Goal: Task Accomplishment & Management: Manage account settings

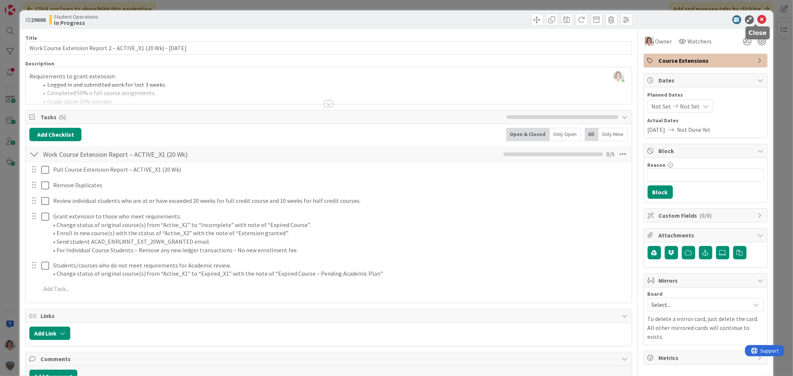
click at [757, 20] on icon at bounding box center [761, 19] width 9 height 9
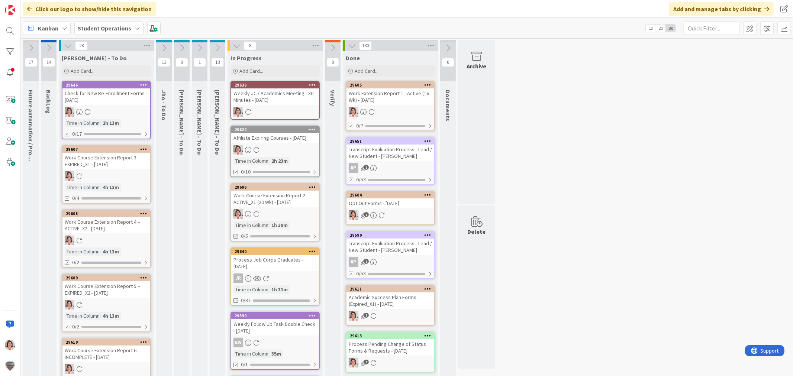
click at [284, 97] on div "Weekly JC / Academics Meeting - 30 Minutes - [DATE]" at bounding box center [275, 96] width 88 height 16
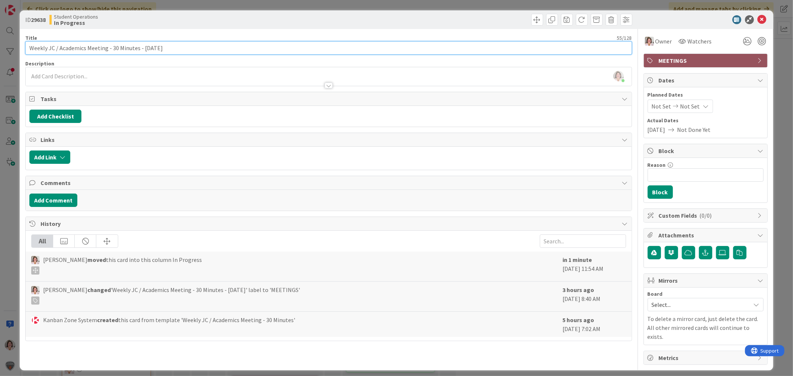
drag, startPoint x: 110, startPoint y: 46, endPoint x: 136, endPoint y: 46, distance: 26.8
click at [136, 46] on input "Weekly JC / Academics Meeting - 30 Minutes - [DATE]" at bounding box center [328, 47] width 606 height 13
type input "Weekly JC / Academics Meeting -1.25 hrs - [DATE]"
click at [761, 17] on icon at bounding box center [761, 19] width 9 height 9
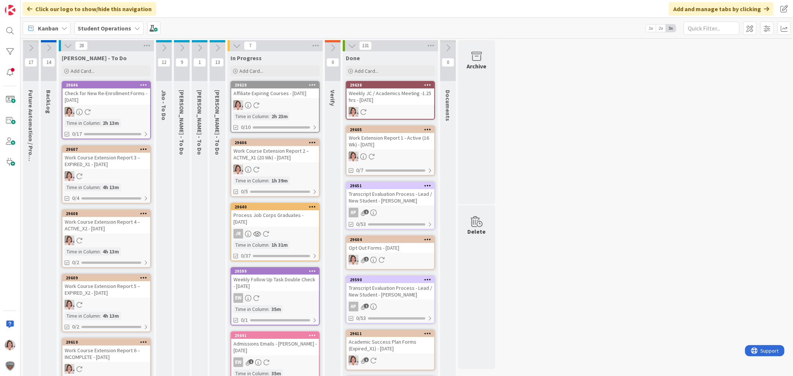
click at [182, 46] on icon at bounding box center [182, 48] width 8 height 8
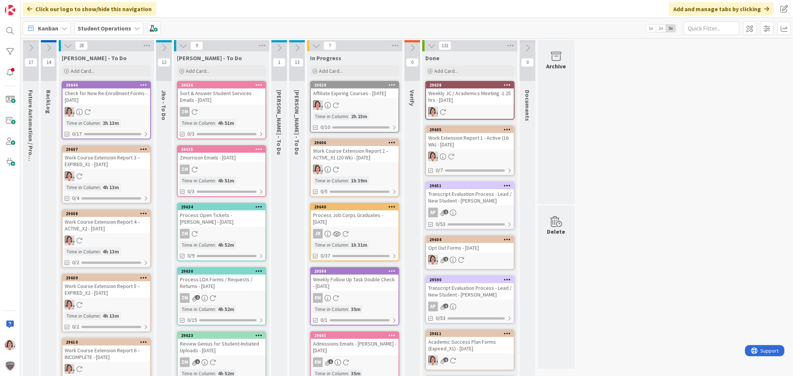
click at [260, 83] on icon at bounding box center [258, 84] width 7 height 5
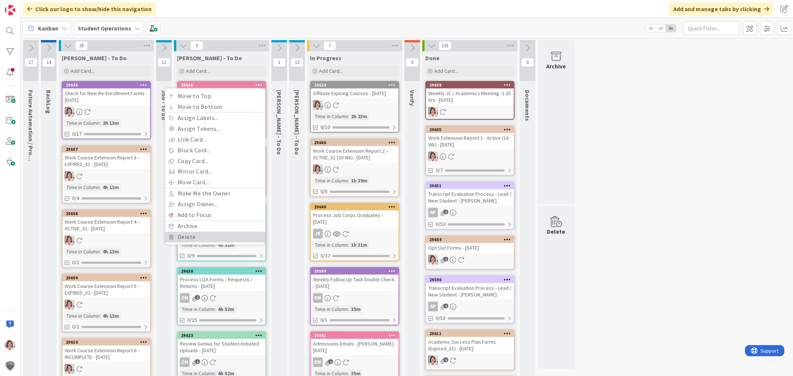
click at [218, 235] on link "Delete" at bounding box center [215, 237] width 100 height 11
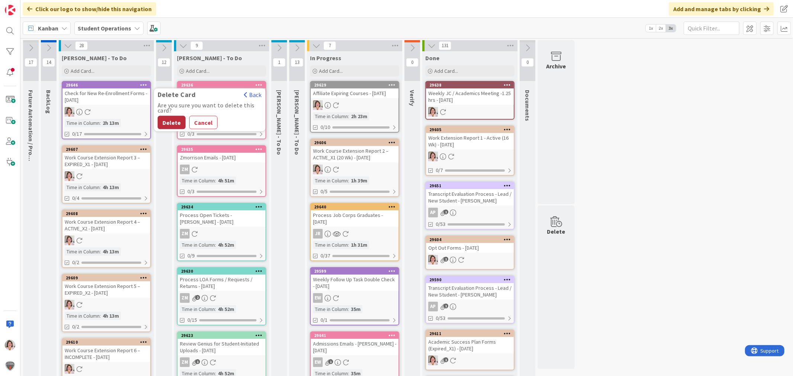
click at [173, 119] on button "Delete" at bounding box center [172, 122] width 28 height 13
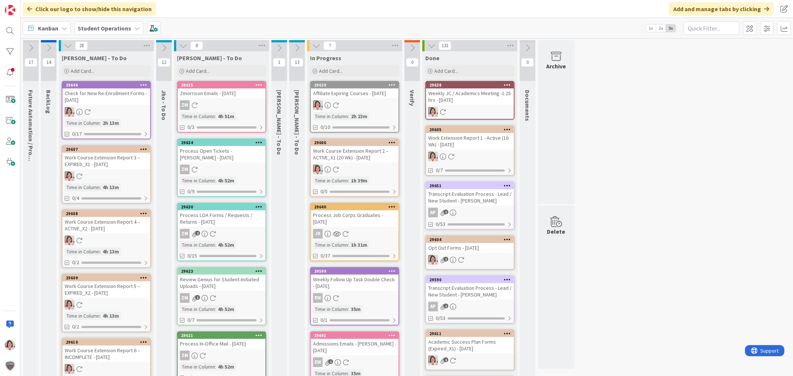
click at [260, 84] on icon at bounding box center [258, 84] width 7 height 5
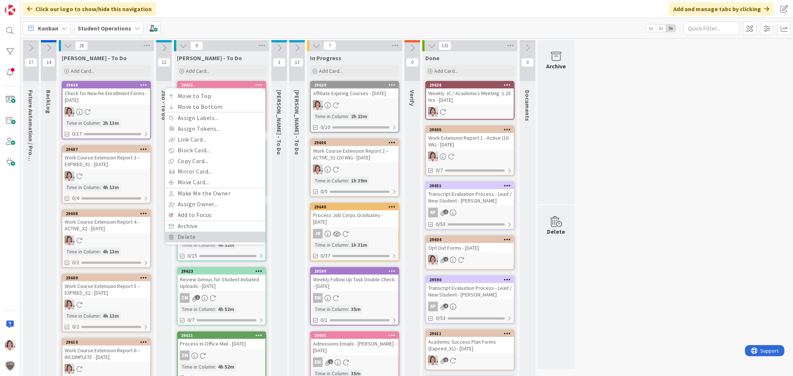
drag, startPoint x: 206, startPoint y: 235, endPoint x: 209, endPoint y: 224, distance: 11.9
click at [206, 235] on link "Delete" at bounding box center [215, 237] width 100 height 11
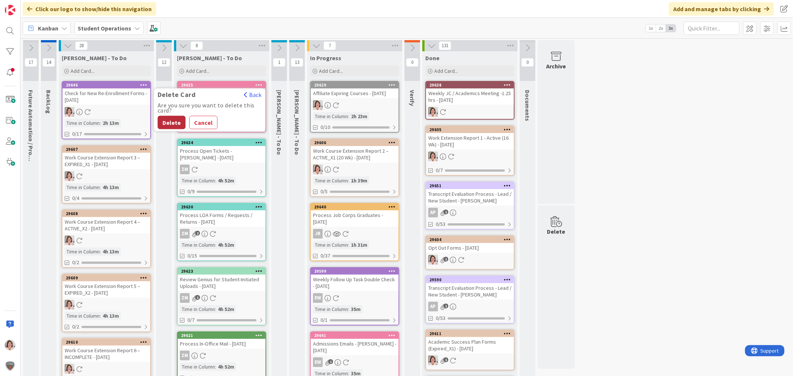
click at [175, 123] on button "Delete" at bounding box center [172, 122] width 28 height 13
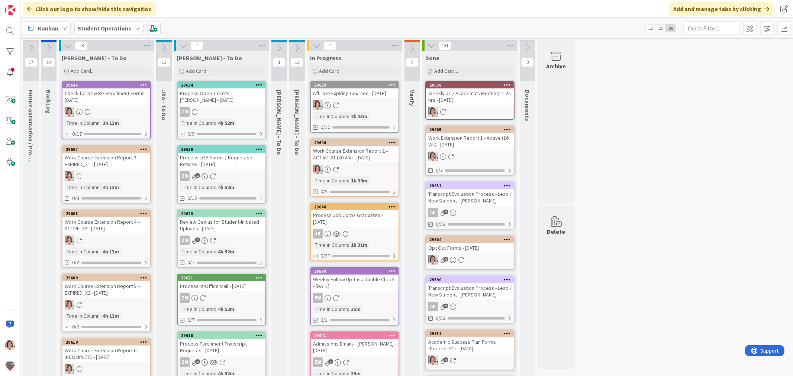
click at [263, 85] on div at bounding box center [258, 85] width 13 height 5
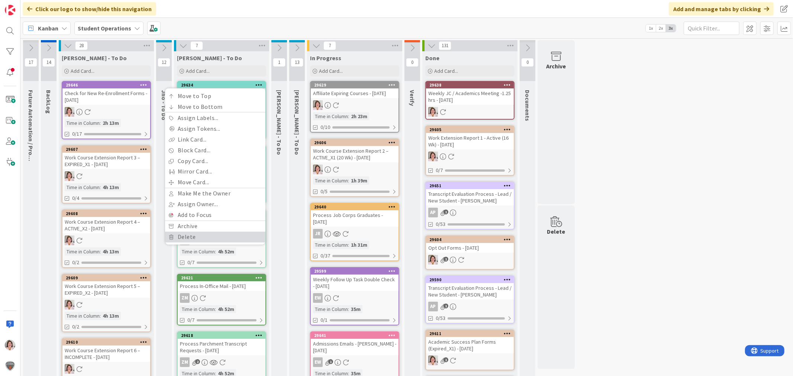
click at [200, 238] on link "Delete" at bounding box center [215, 237] width 100 height 11
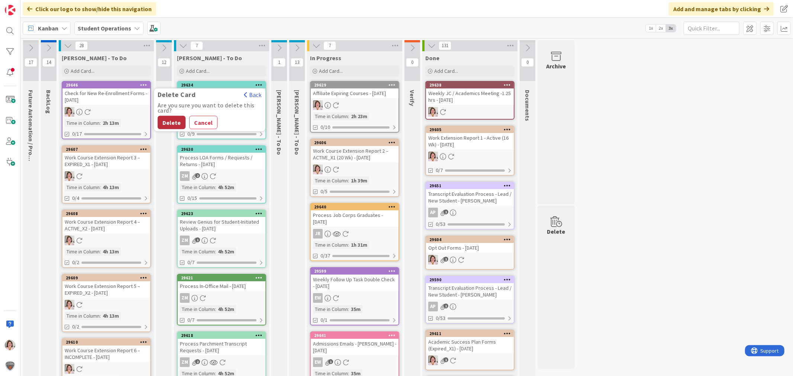
click at [176, 123] on button "Delete" at bounding box center [172, 122] width 28 height 13
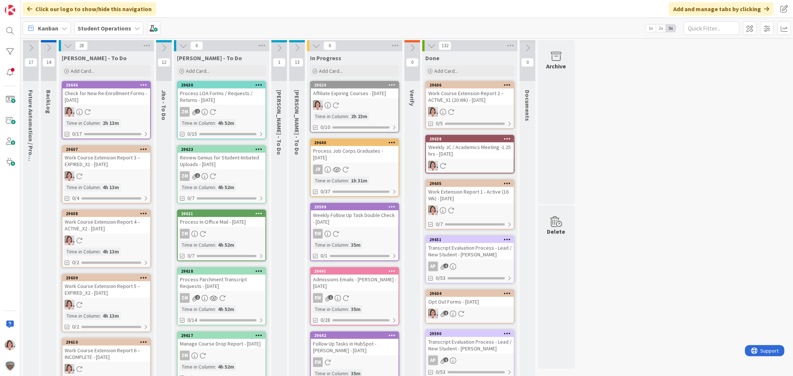
click at [162, 46] on icon at bounding box center [164, 48] width 8 height 8
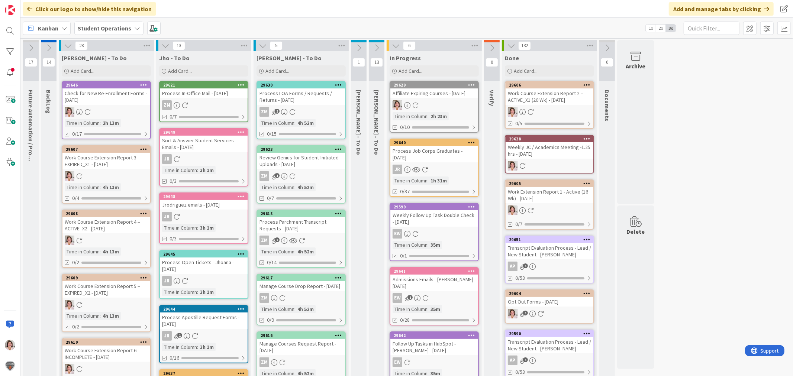
click at [198, 99] on div "29621 Process In-Office Mail - [DATE] ZM 0/7" at bounding box center [203, 101] width 89 height 41
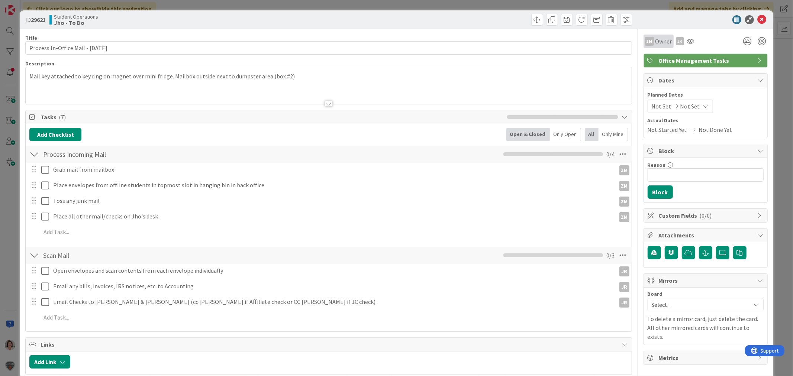
click at [655, 42] on span "Owner" at bounding box center [663, 41] width 17 height 9
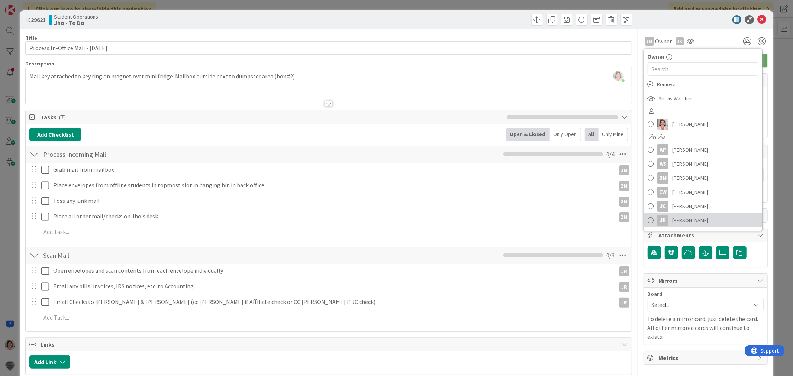
click at [677, 223] on span "[PERSON_NAME]" at bounding box center [690, 220] width 36 height 11
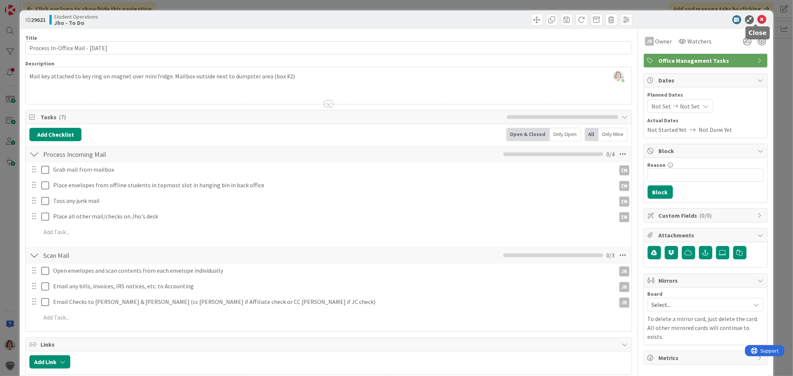
click at [757, 17] on icon at bounding box center [761, 19] width 9 height 9
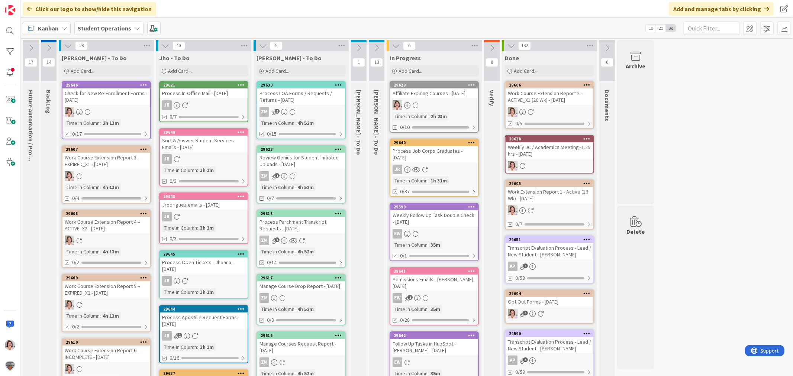
scroll to position [41, 0]
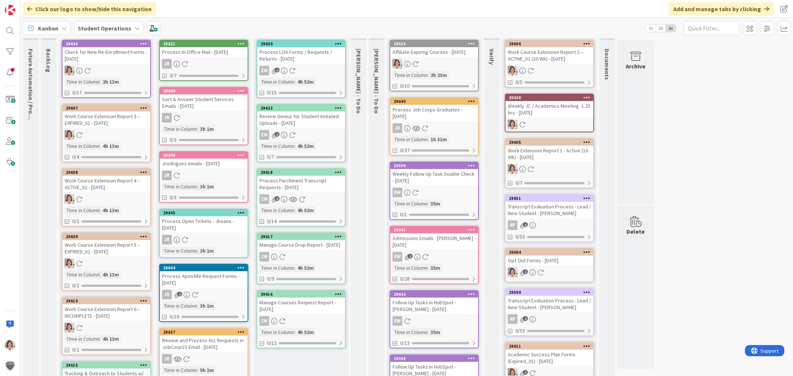
click at [339, 234] on icon at bounding box center [338, 236] width 7 height 5
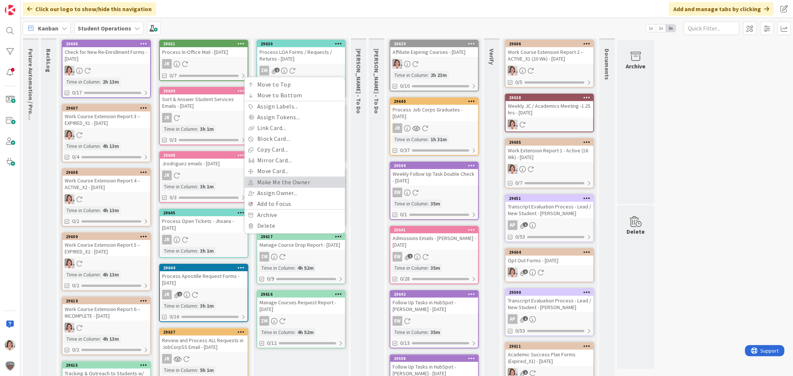
click at [291, 180] on link "Make Me the Owner" at bounding box center [295, 182] width 100 height 11
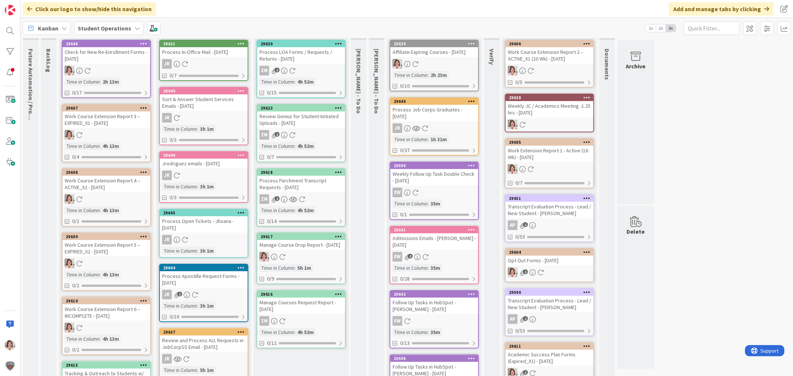
click at [339, 170] on icon at bounding box center [338, 171] width 7 height 5
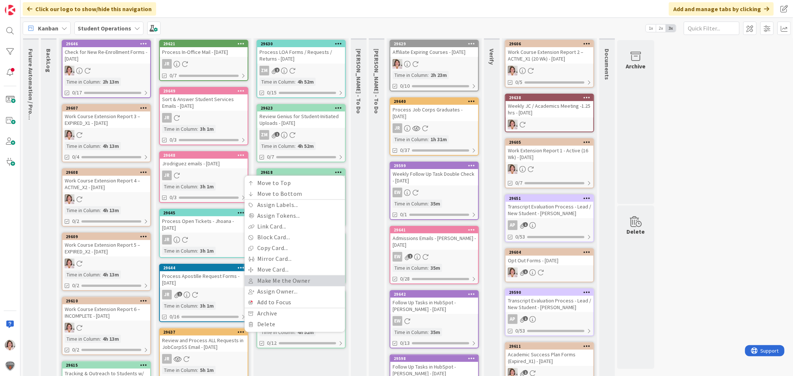
click at [289, 282] on link "Make Me the Owner" at bounding box center [295, 281] width 100 height 11
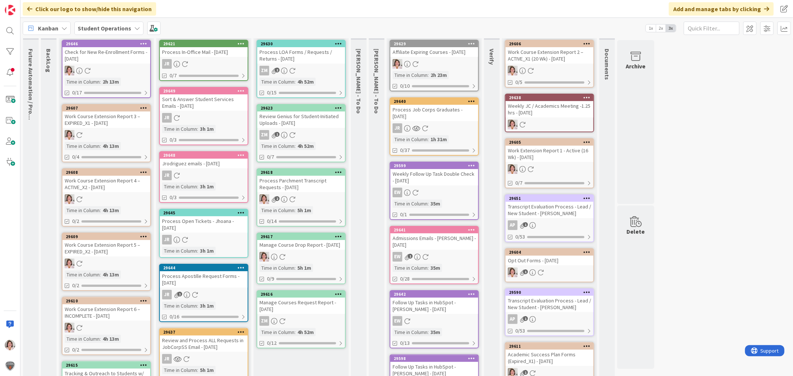
click at [340, 297] on icon at bounding box center [338, 293] width 7 height 5
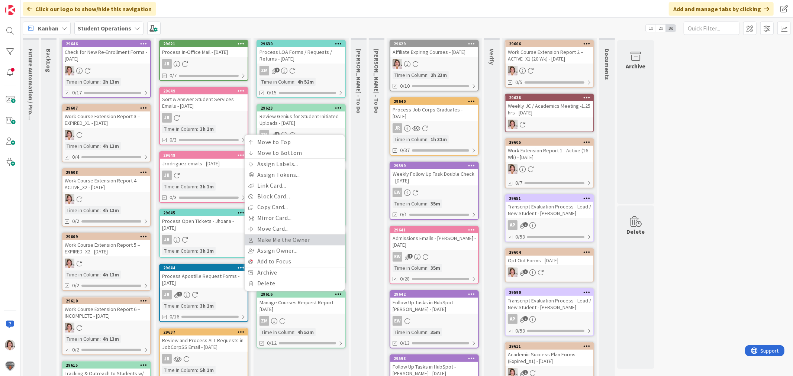
click at [302, 242] on link "Make Me the Owner" at bounding box center [295, 240] width 100 height 11
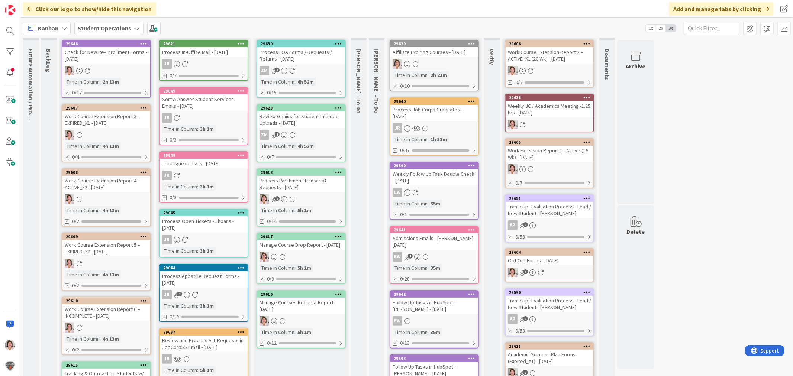
scroll to position [0, 0]
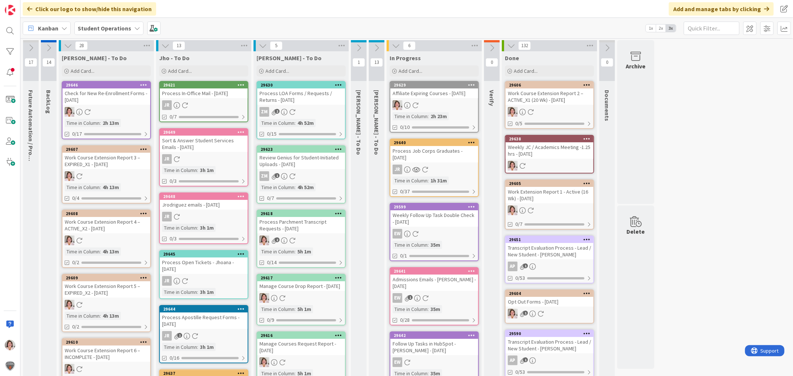
click at [335, 148] on div at bounding box center [338, 149] width 13 height 5
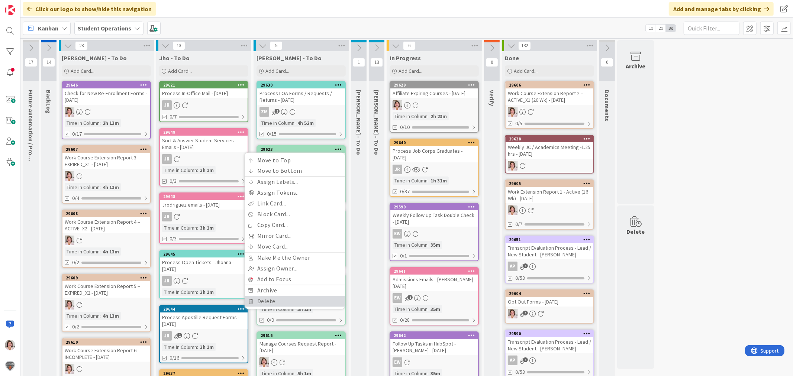
click at [279, 299] on link "Delete" at bounding box center [295, 301] width 100 height 11
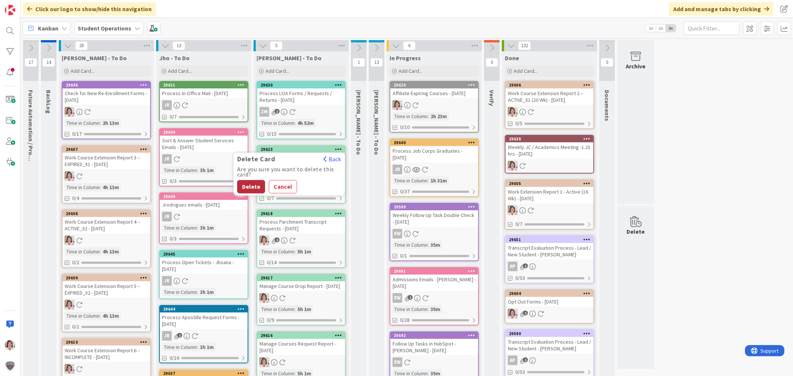
click at [253, 184] on button "Delete" at bounding box center [251, 186] width 28 height 13
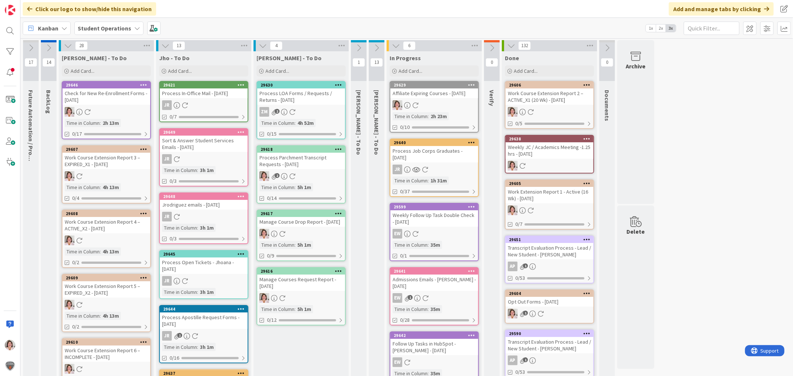
click at [337, 84] on icon at bounding box center [338, 84] width 7 height 5
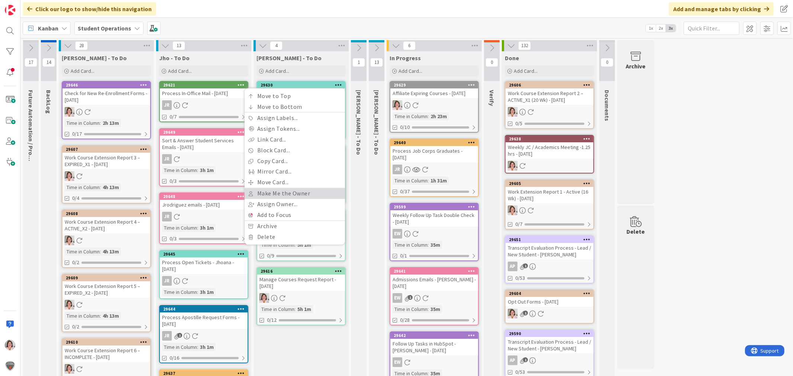
click at [306, 193] on link "Make Me the Owner" at bounding box center [295, 193] width 100 height 11
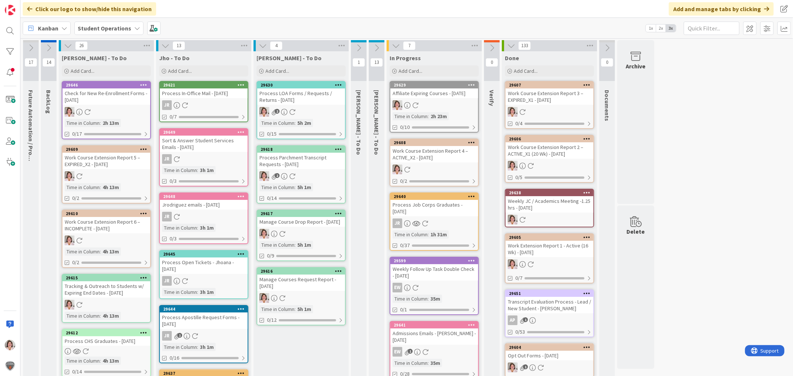
click at [164, 48] on icon at bounding box center [165, 46] width 8 height 8
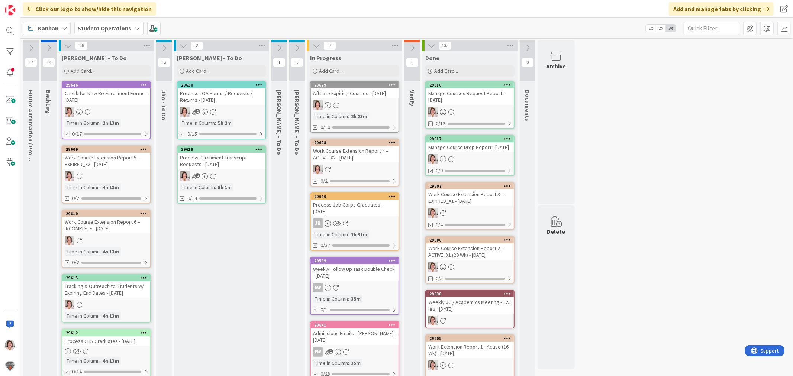
click at [229, 103] on div "Process LOA Forms / Requests / Returns - [DATE]" at bounding box center [222, 96] width 88 height 16
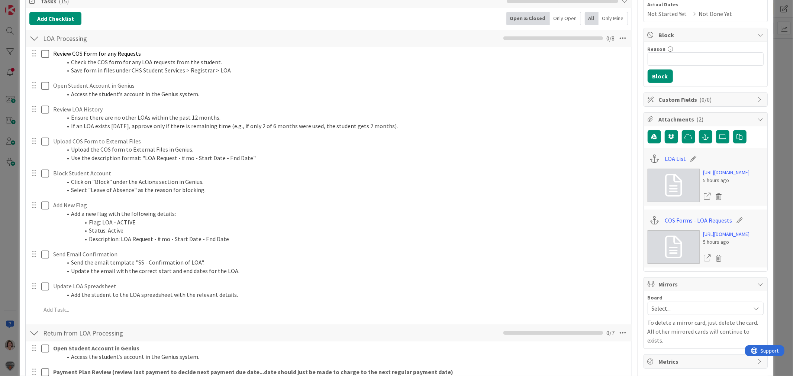
scroll to position [124, 0]
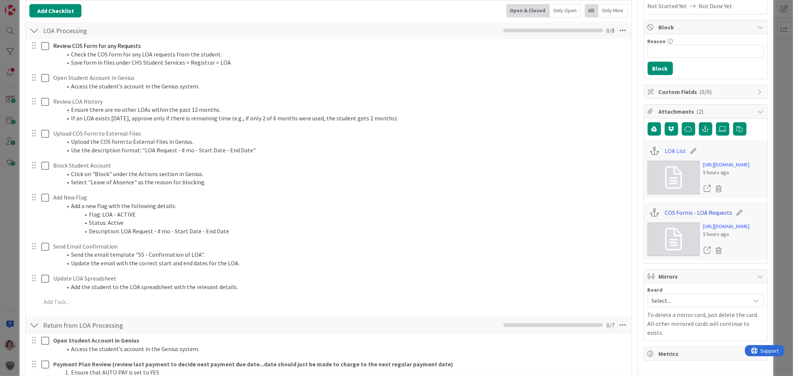
click at [667, 217] on link "COS Forms - LOA Requests" at bounding box center [698, 212] width 67 height 9
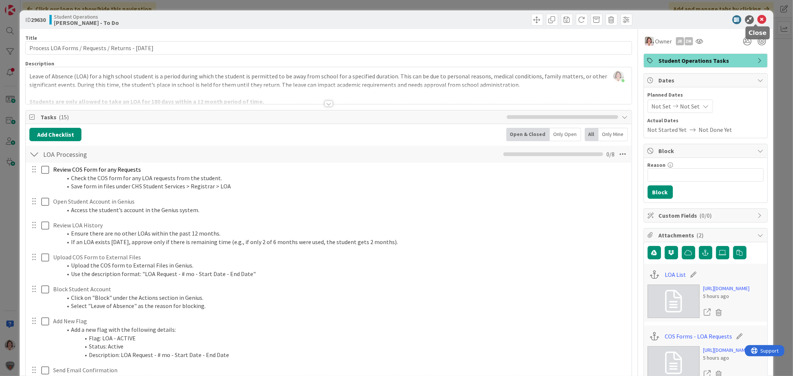
click at [757, 20] on icon at bounding box center [761, 19] width 9 height 9
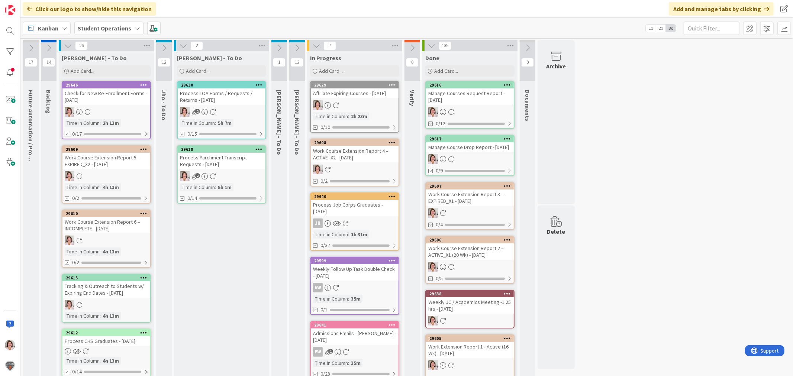
click at [166, 46] on icon at bounding box center [164, 48] width 8 height 8
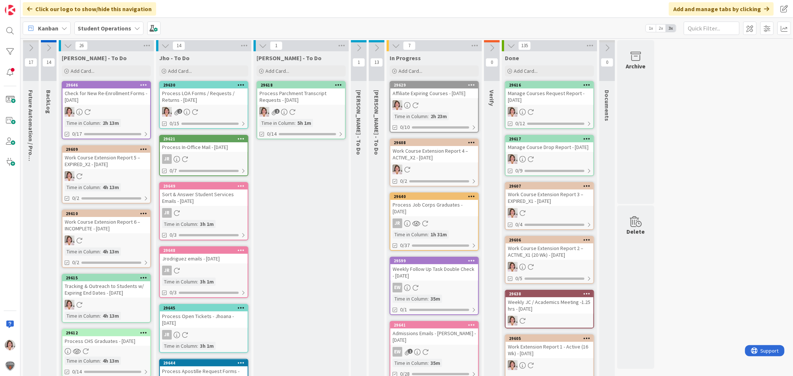
click at [243, 85] on icon at bounding box center [241, 84] width 7 height 5
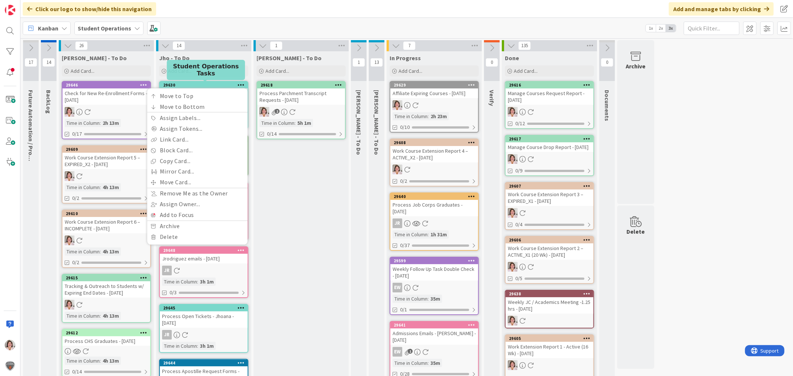
click at [204, 84] on div "29630" at bounding box center [205, 85] width 84 height 5
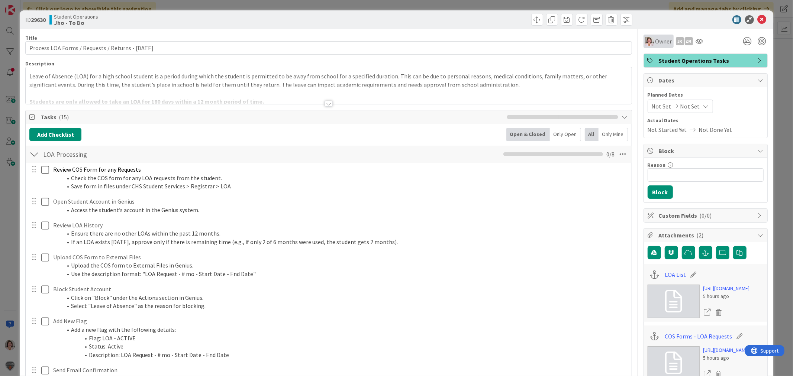
click at [656, 41] on span "Owner" at bounding box center [663, 41] width 17 height 9
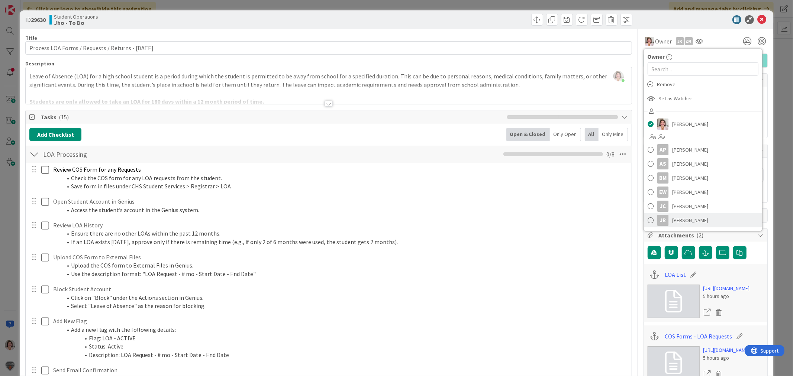
click at [672, 222] on span "[PERSON_NAME]" at bounding box center [690, 220] width 36 height 11
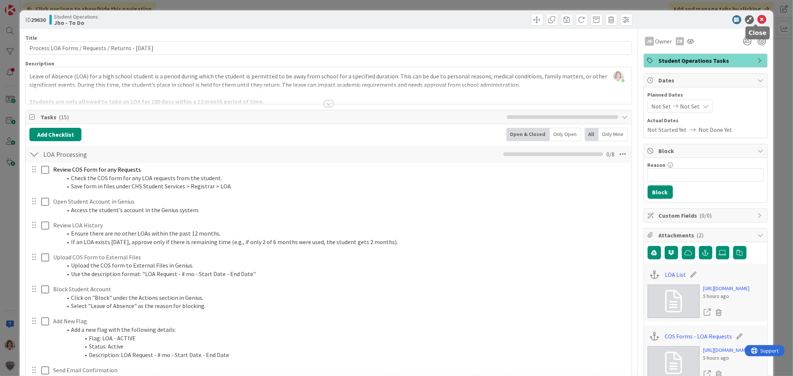
click at [757, 23] on icon at bounding box center [761, 19] width 9 height 9
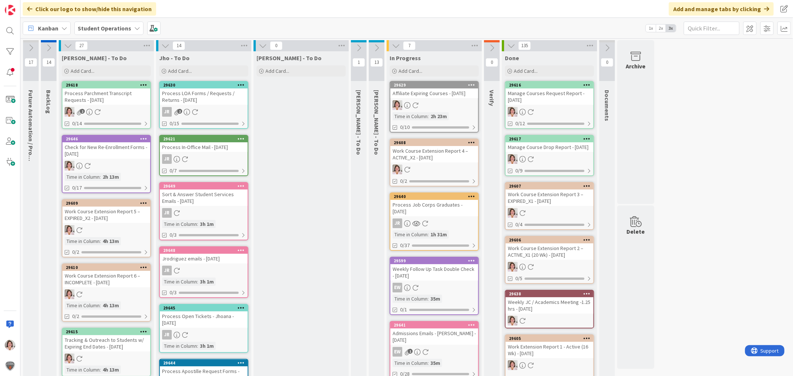
click at [265, 45] on icon at bounding box center [263, 46] width 8 height 8
